Goal: Answer question/provide support: Share knowledge or assist other users

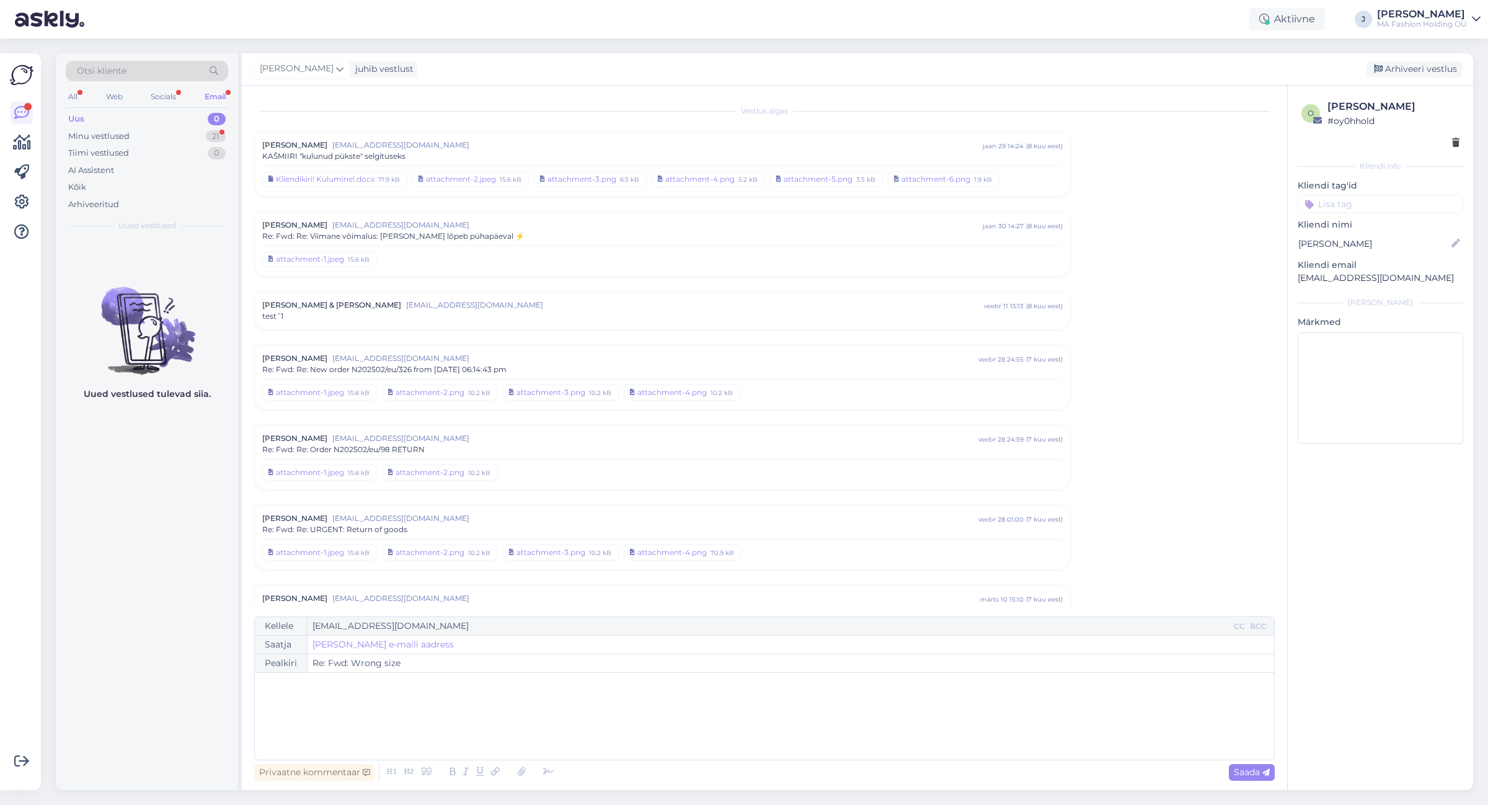
scroll to position [2966, 0]
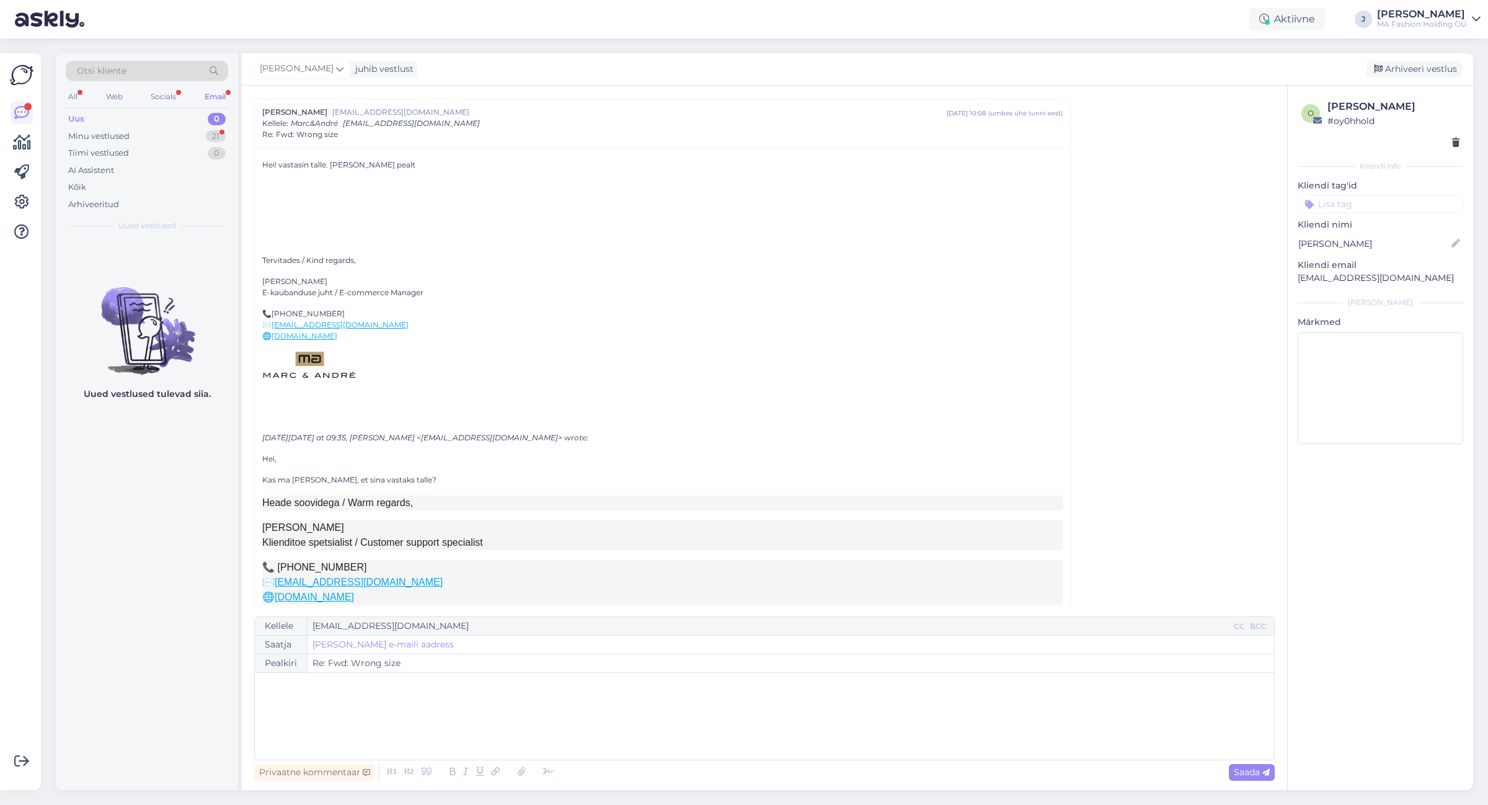
click at [182, 93] on div "All Web Socials Email" at bounding box center [147, 98] width 162 height 19
click at [171, 97] on div "Socials" at bounding box center [163, 97] width 30 height 16
click at [190, 290] on div "R [PERSON_NAME] 6 Attachment [DATE] 11:02" at bounding box center [147, 514] width 182 height 551
click at [179, 265] on div "Attachment" at bounding box center [159, 264] width 141 height 11
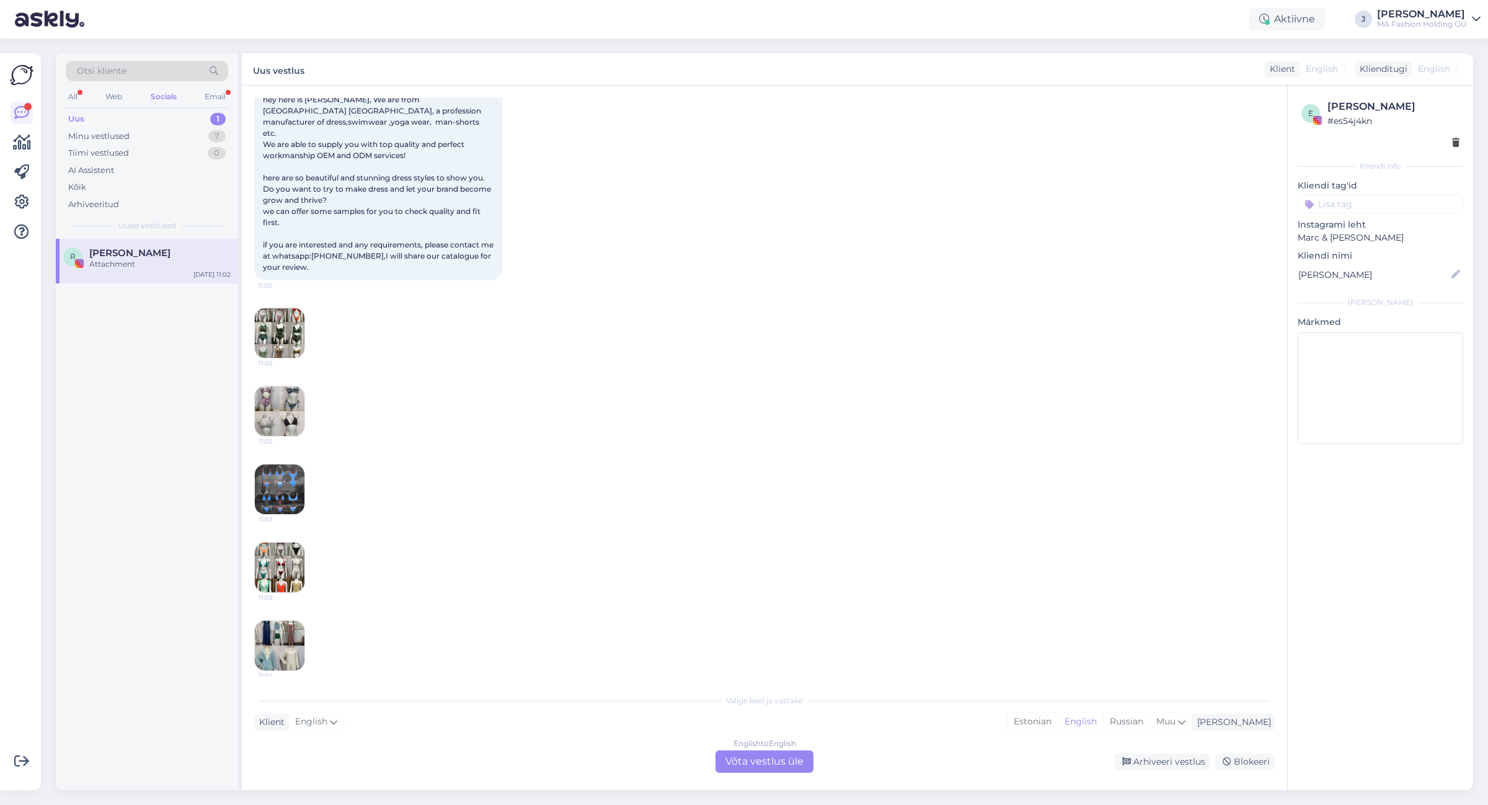
click at [786, 774] on div "Vestlus algas [DATE] hey my dear friend, here is [PERSON_NAME]. we specialized …" at bounding box center [764, 438] width 1045 height 704
click at [767, 758] on div "English to English Võta vestlus üle" at bounding box center [765, 761] width 98 height 22
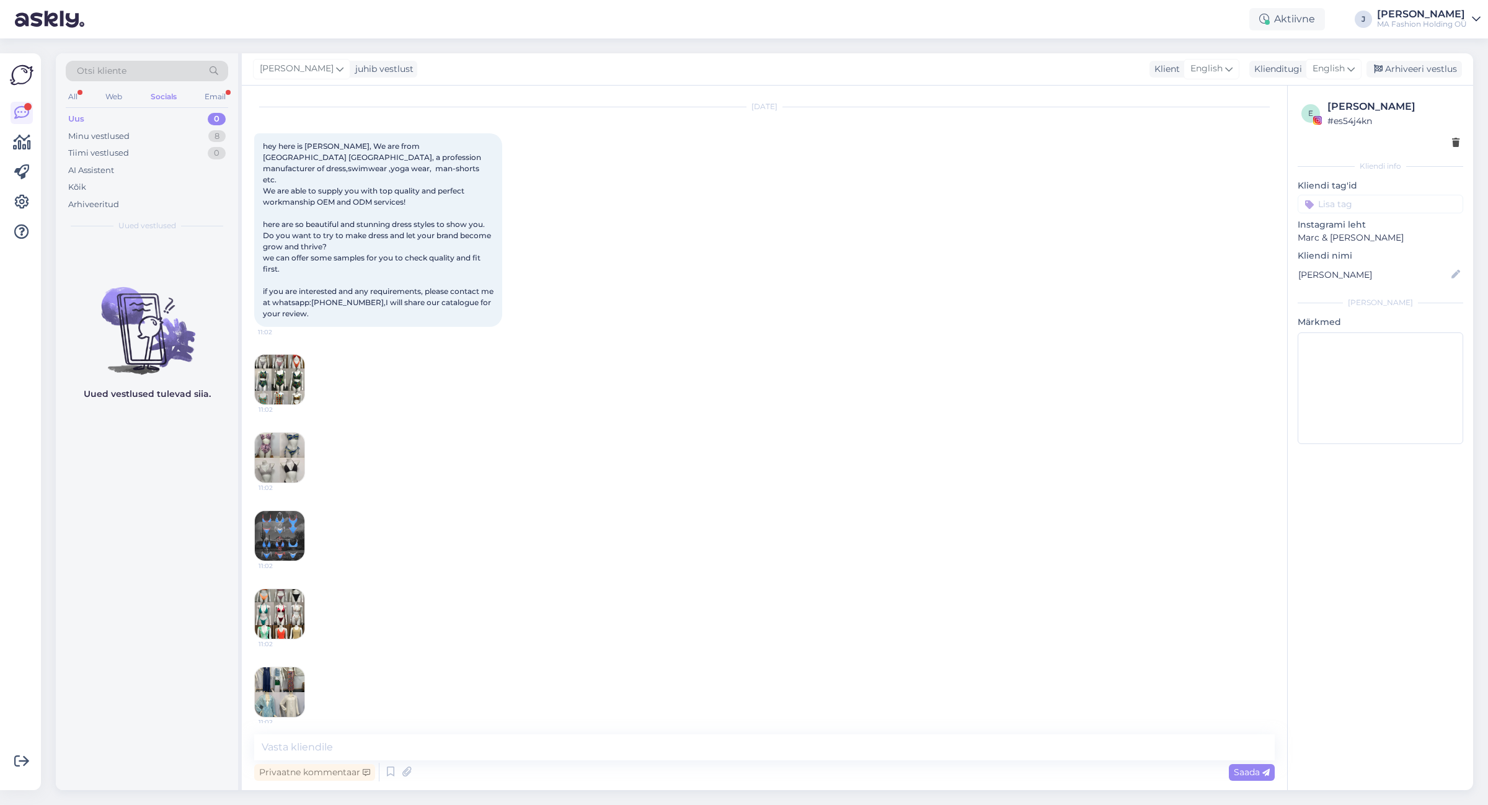
scroll to position [713, 0]
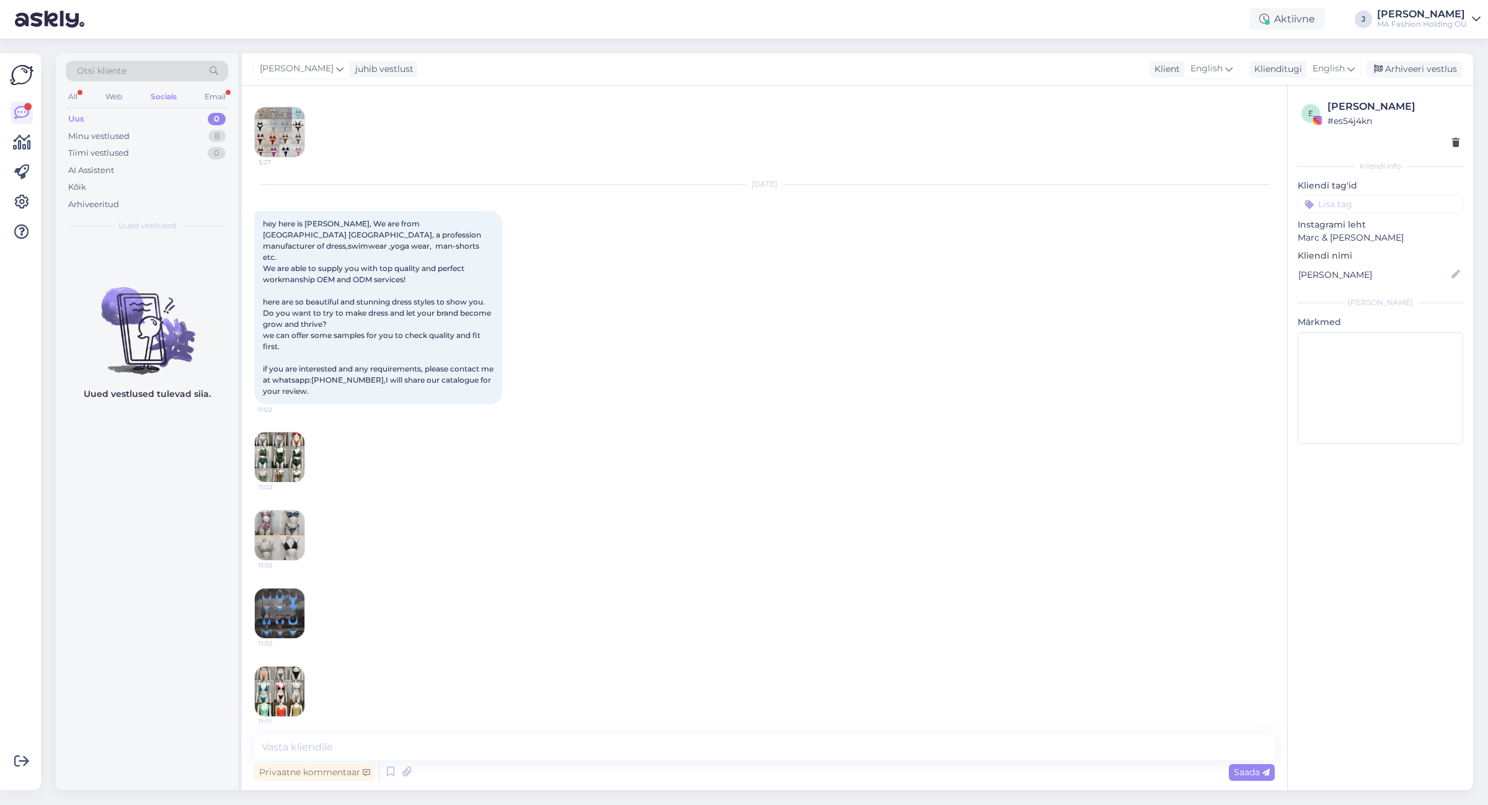
drag, startPoint x: 206, startPoint y: 122, endPoint x: 215, endPoint y: 107, distance: 17.8
click at [208, 125] on div "Uus 0" at bounding box center [147, 118] width 162 height 17
click at [218, 91] on div "Email" at bounding box center [215, 97] width 26 height 16
click at [172, 126] on div "Uus 0 Minu vestlused 21 Tiimi vestlused 0 AI Assistent Kõik Arhiveeritud" at bounding box center [147, 161] width 162 height 102
click at [166, 132] on div "Minu vestlused 21" at bounding box center [147, 136] width 162 height 17
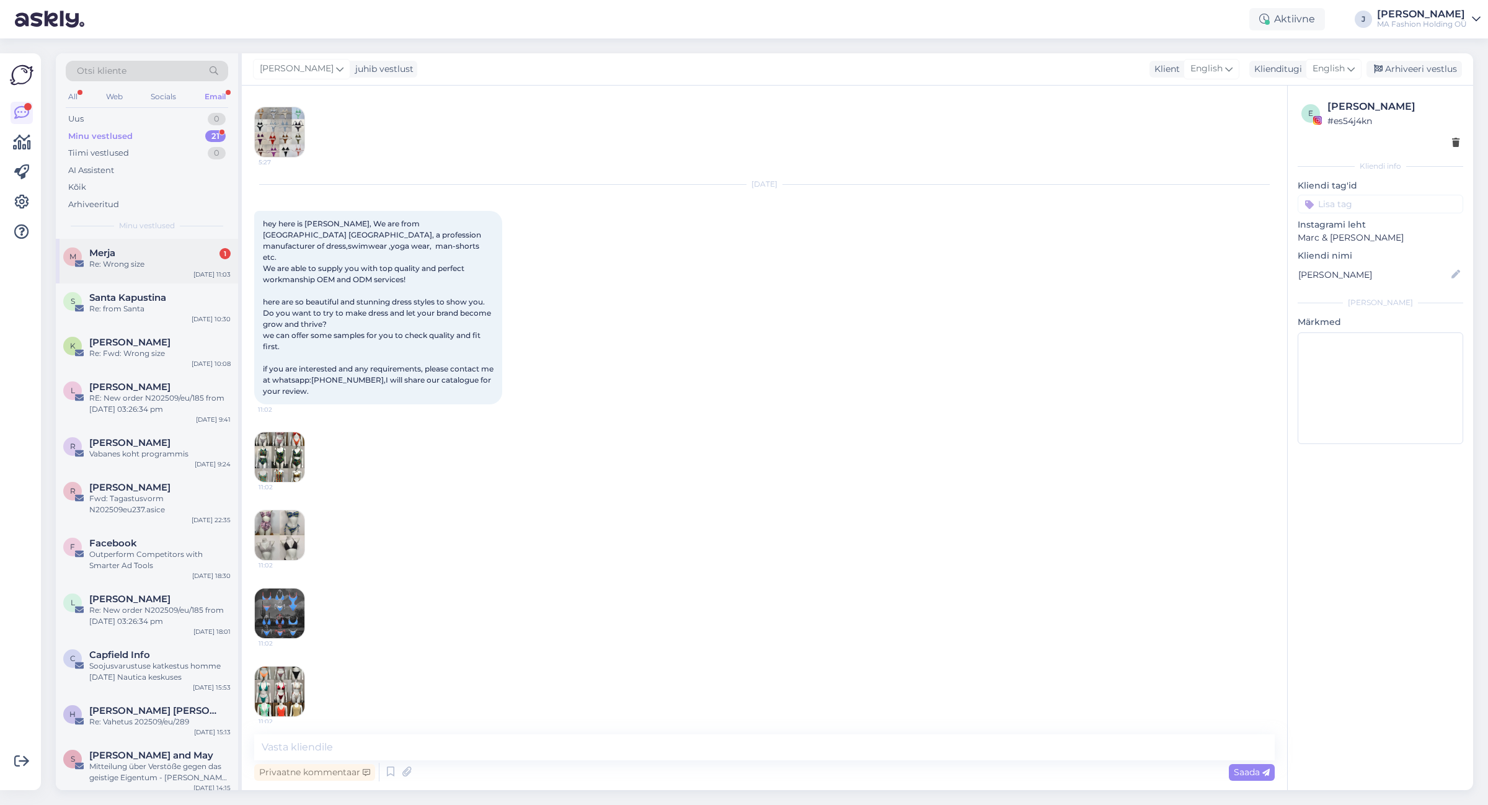
click at [174, 279] on div "M Merja 1 Re: Wrong size [DATE] 11:03" at bounding box center [147, 261] width 182 height 45
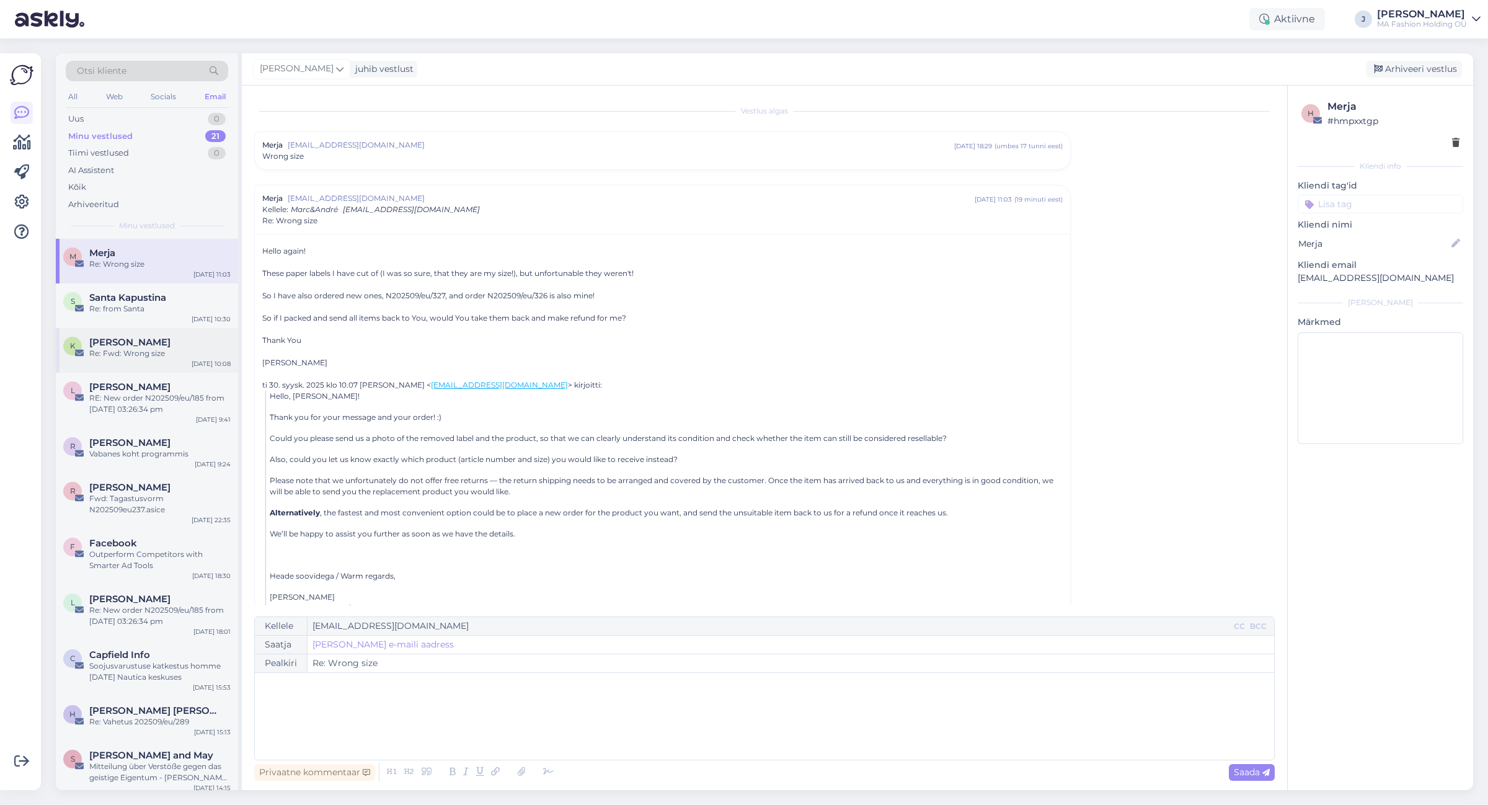
click at [187, 341] on div "[PERSON_NAME]" at bounding box center [159, 342] width 141 height 11
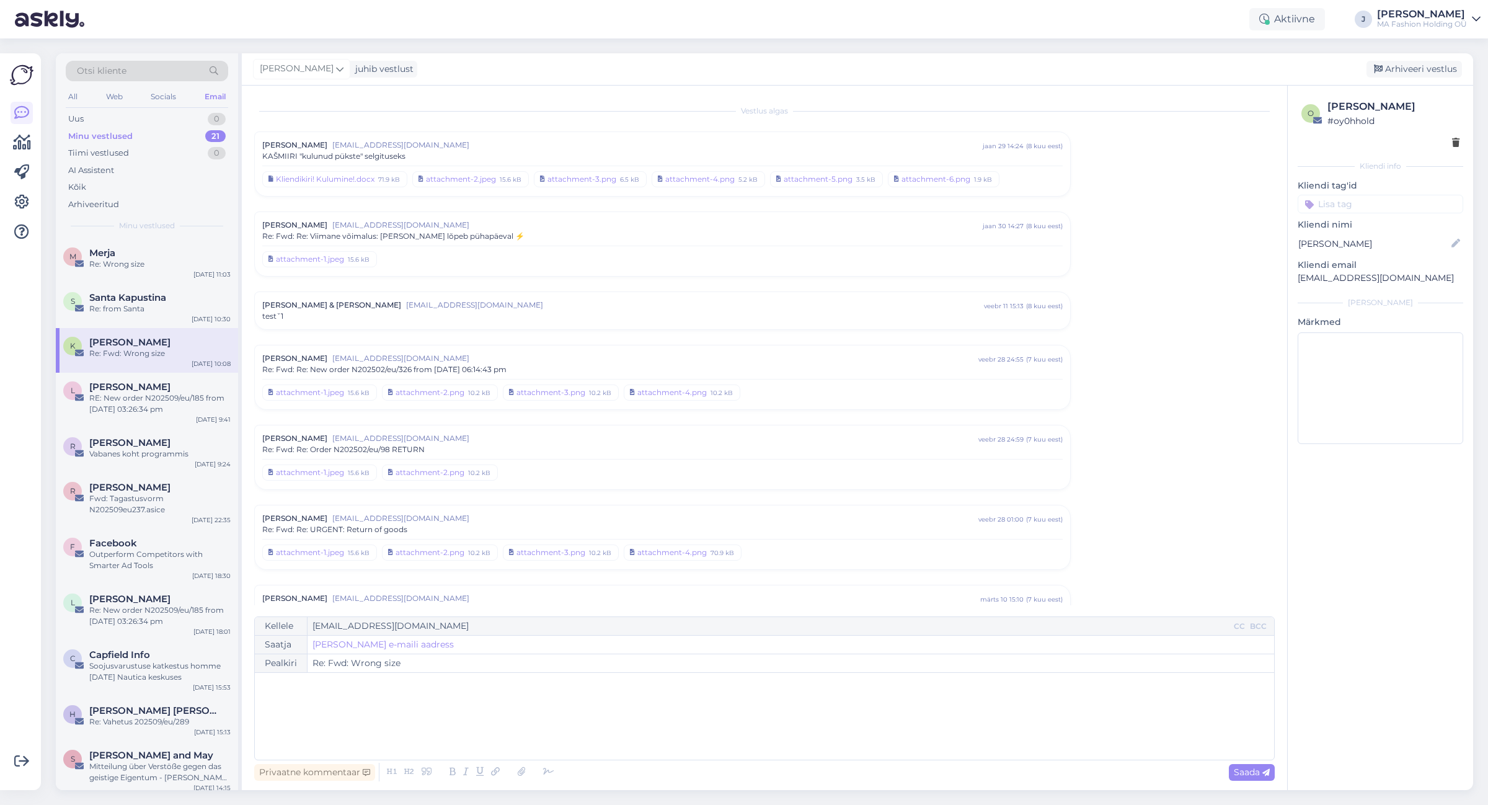
scroll to position [2992, 0]
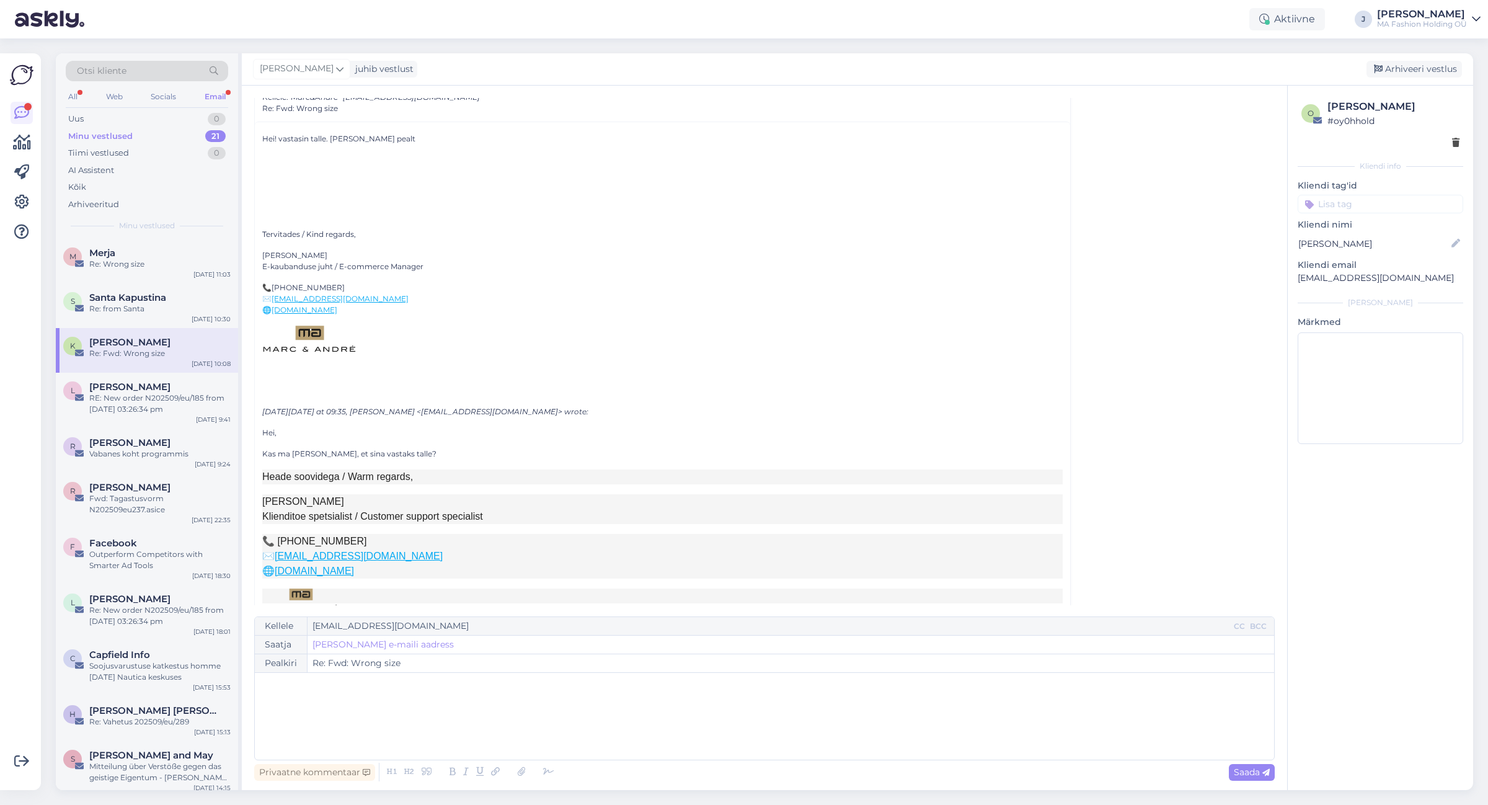
click at [202, 82] on div "Otsi kliente" at bounding box center [147, 75] width 162 height 28
click at [202, 85] on div "Otsi kliente Otsi kliente nime või meiliaadressi järgi Otsi vestluste sisu järg…" at bounding box center [147, 75] width 162 height 28
click at [205, 89] on div "All Web Socials Email" at bounding box center [147, 98] width 162 height 19
click at [210, 96] on div "Email" at bounding box center [215, 97] width 26 height 16
click at [137, 255] on div "Merja" at bounding box center [159, 252] width 141 height 11
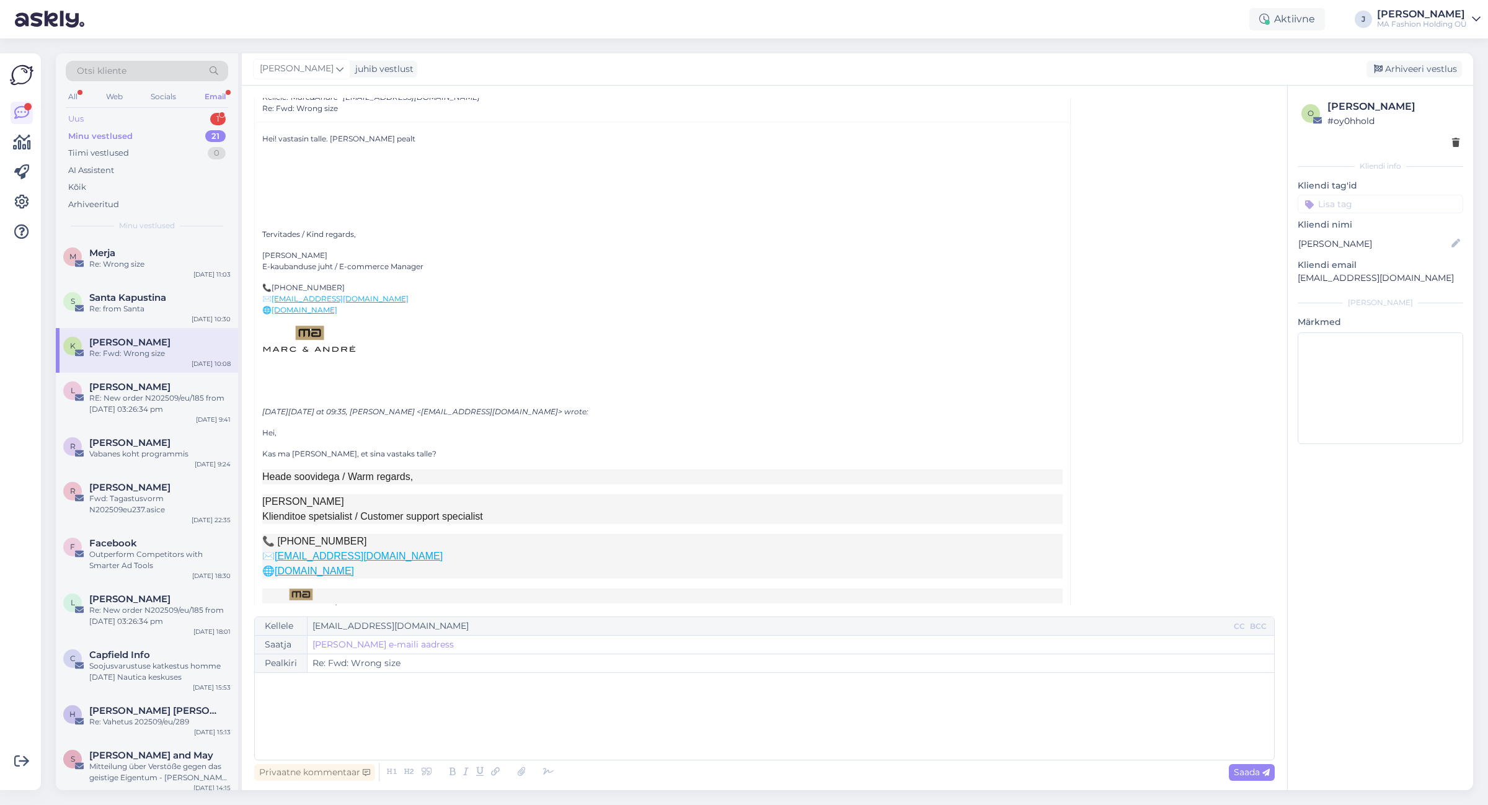
scroll to position [0, 0]
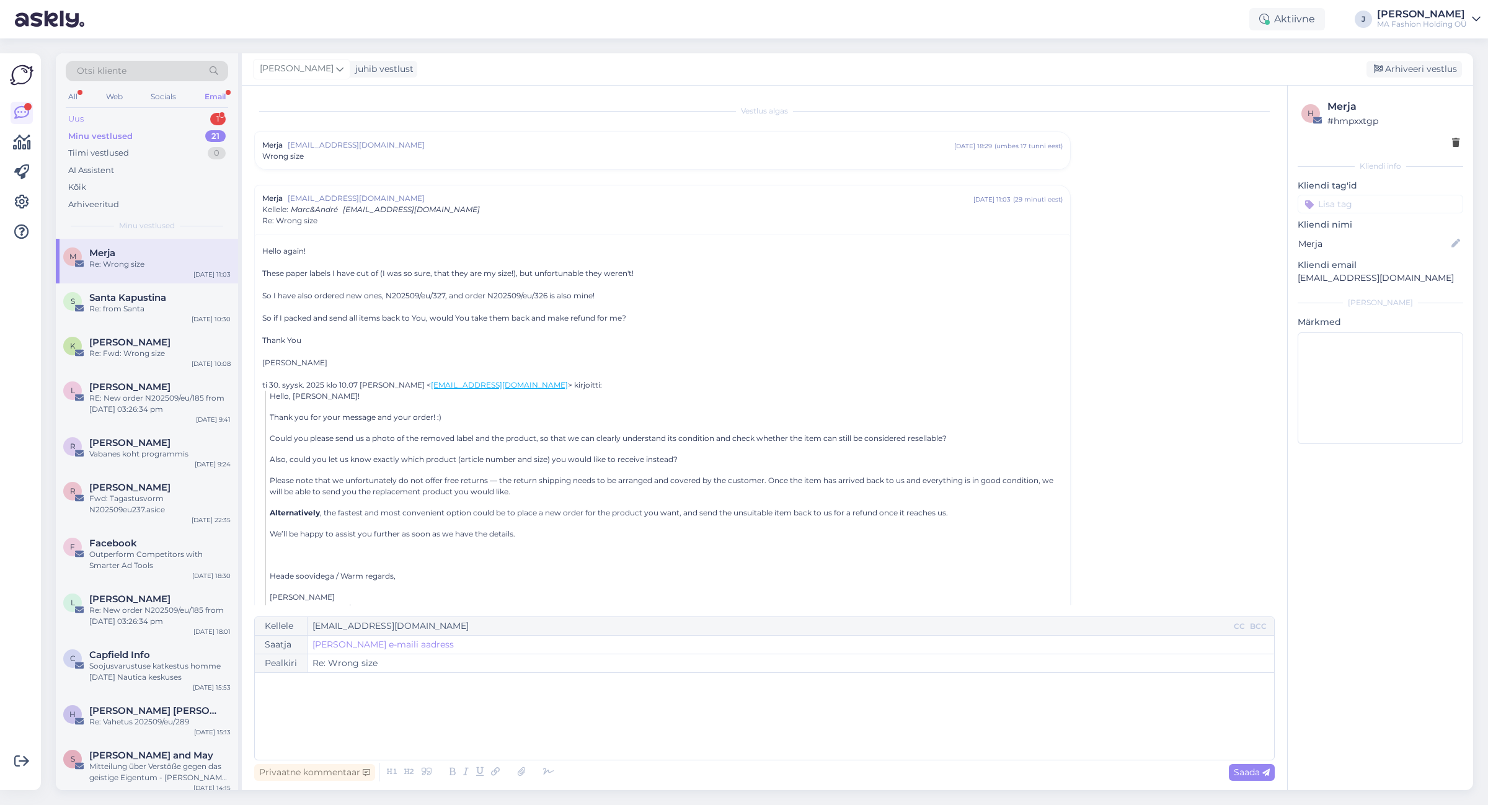
click at [185, 118] on div "Uus 1" at bounding box center [147, 118] width 162 height 17
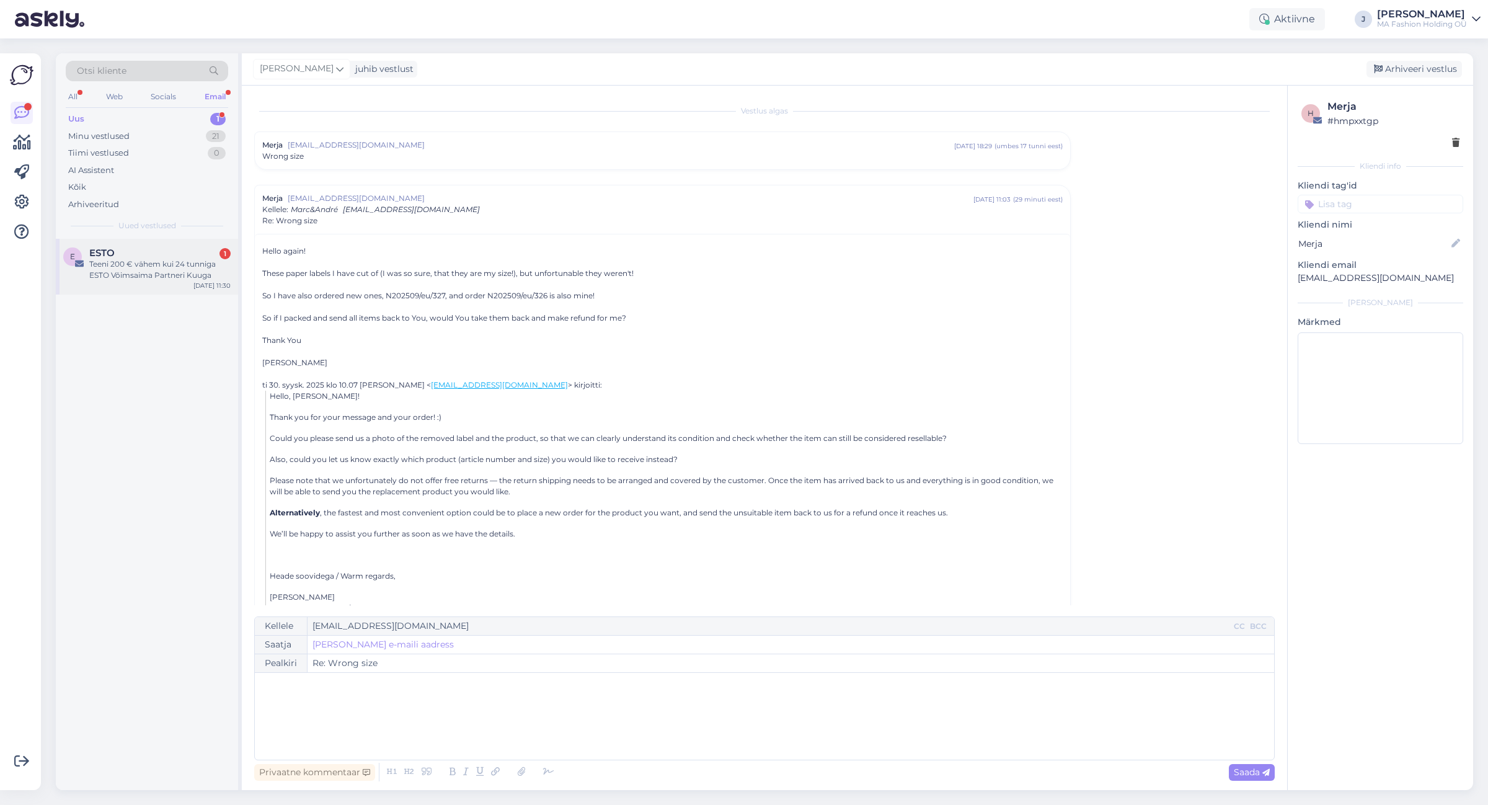
click at [166, 249] on div "ESTO 1" at bounding box center [159, 252] width 141 height 11
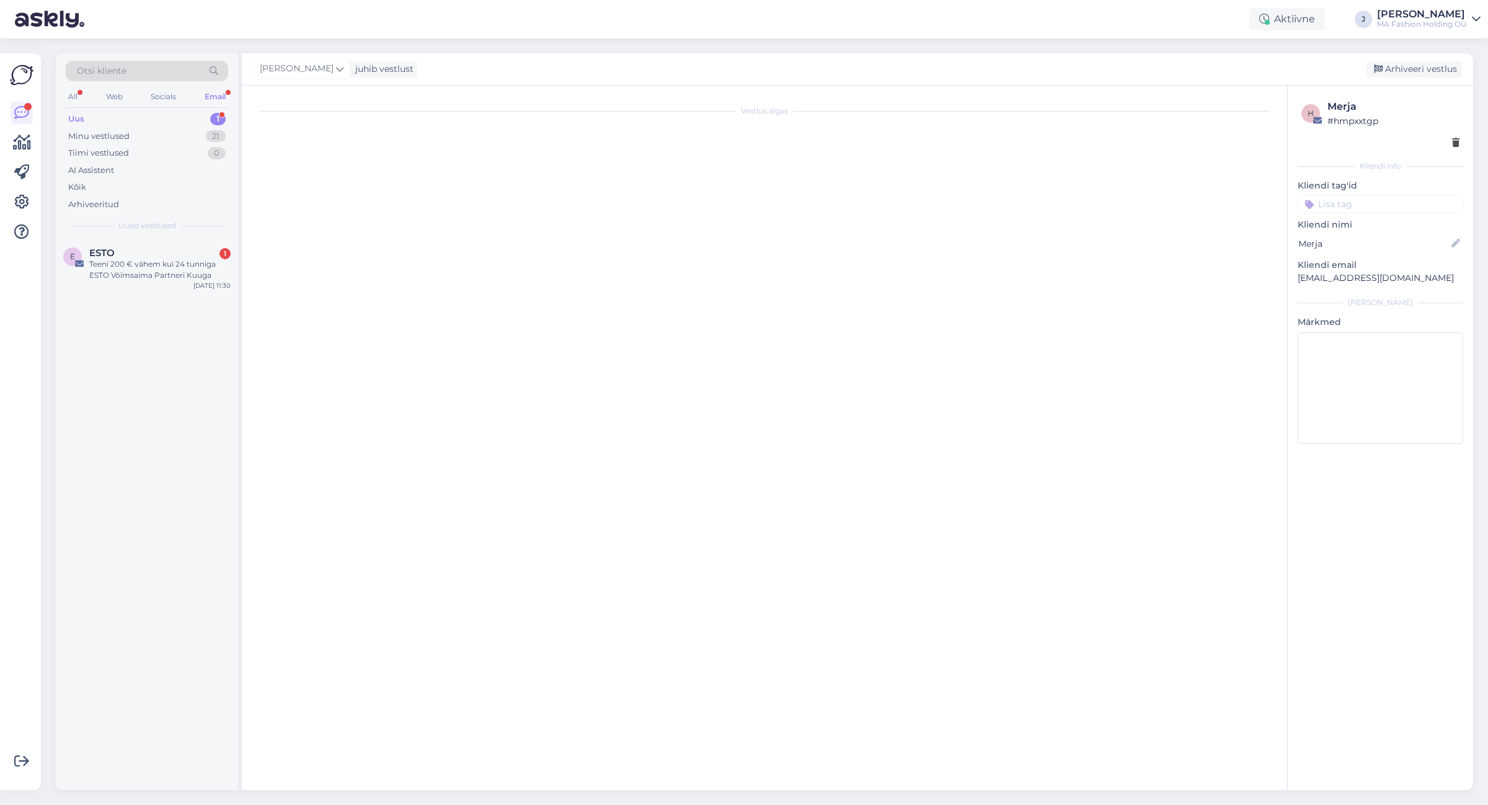
scroll to position [1805, 0]
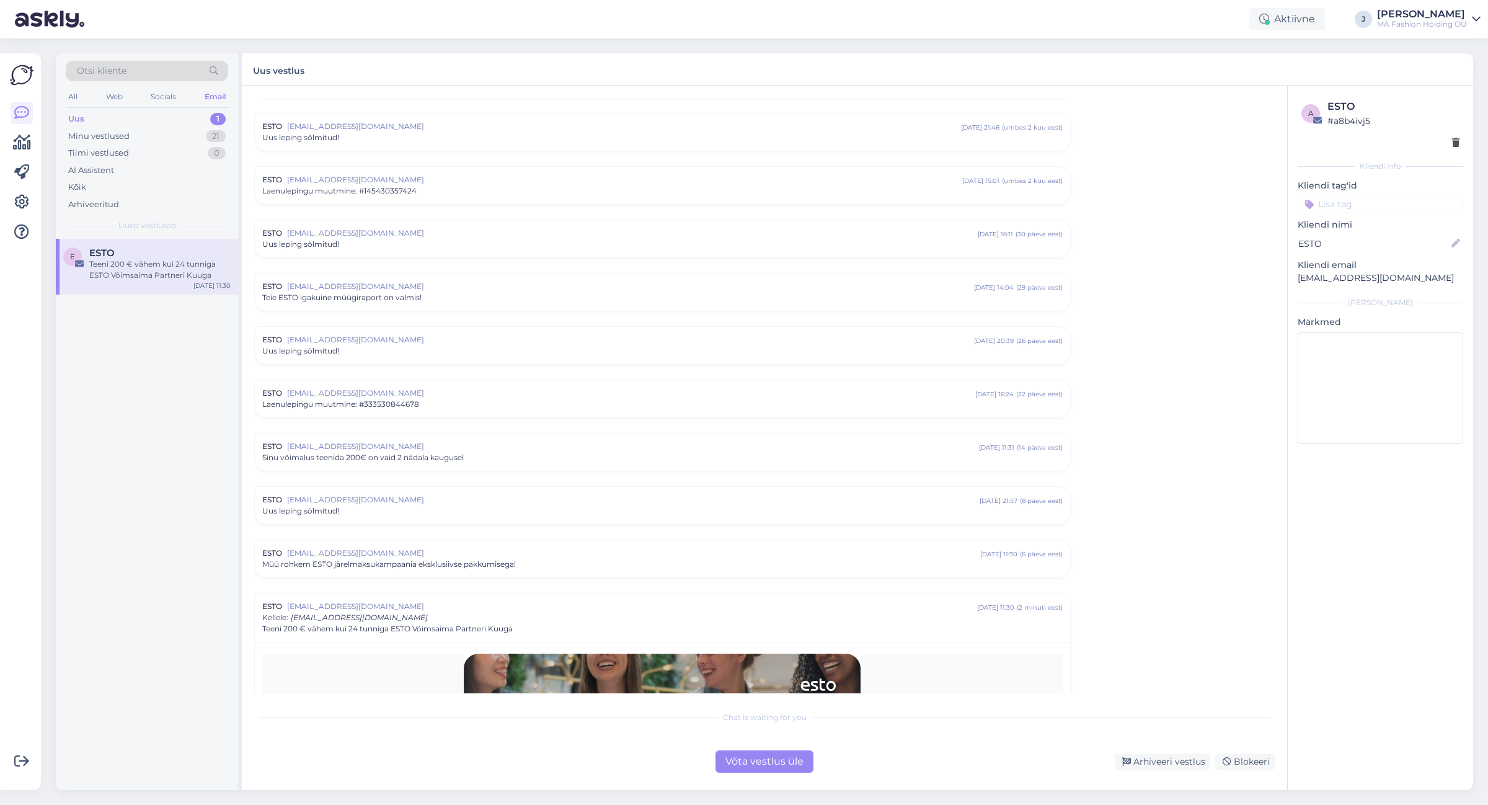
click at [771, 754] on div "Võta vestlus üle" at bounding box center [765, 761] width 98 height 22
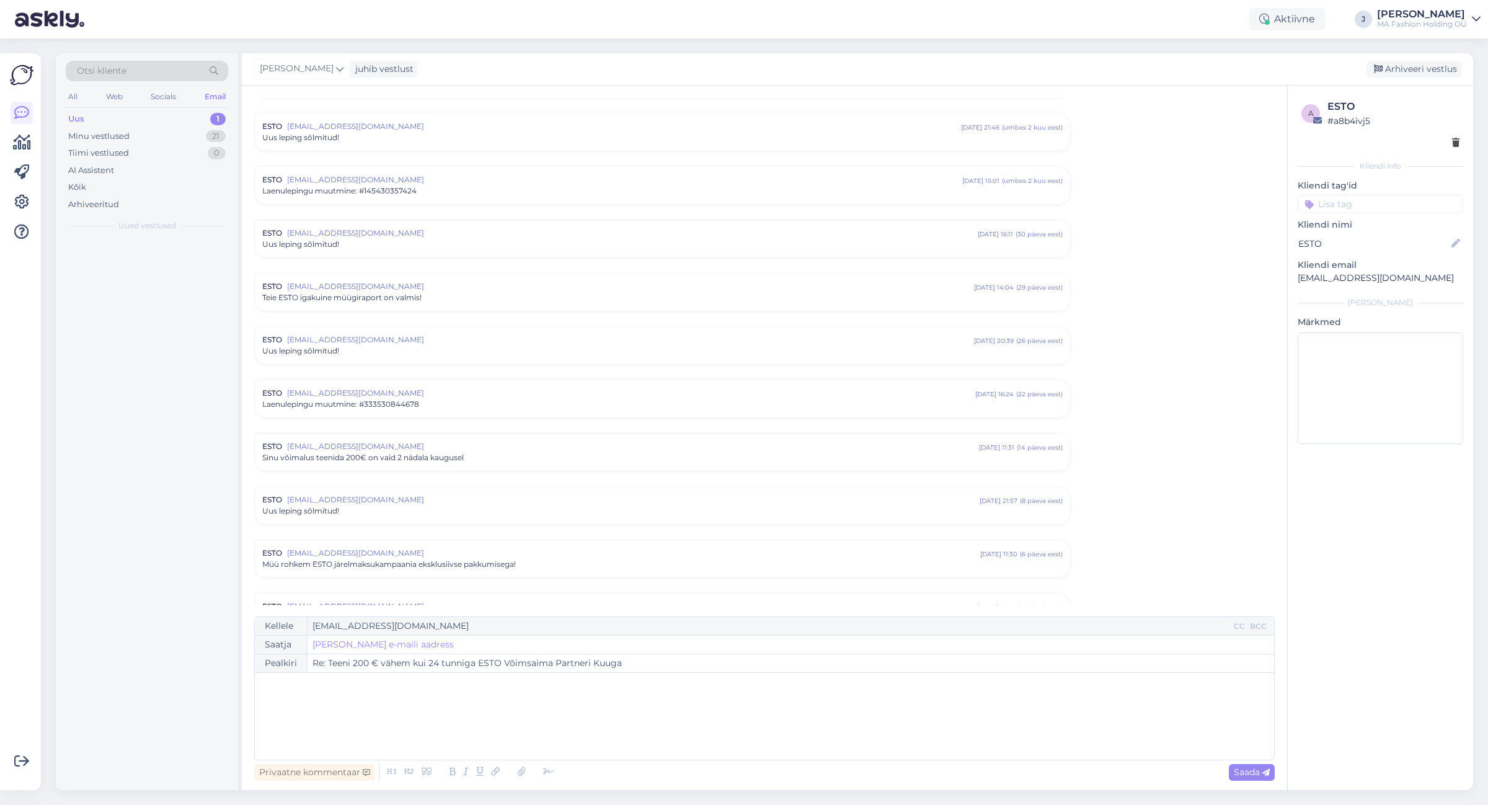
scroll to position [2312, 0]
